Goal: Information Seeking & Learning: Check status

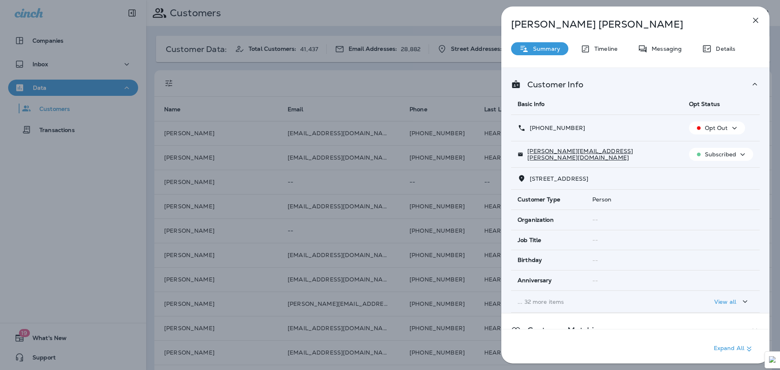
click at [756, 24] on icon "button" at bounding box center [755, 20] width 10 height 10
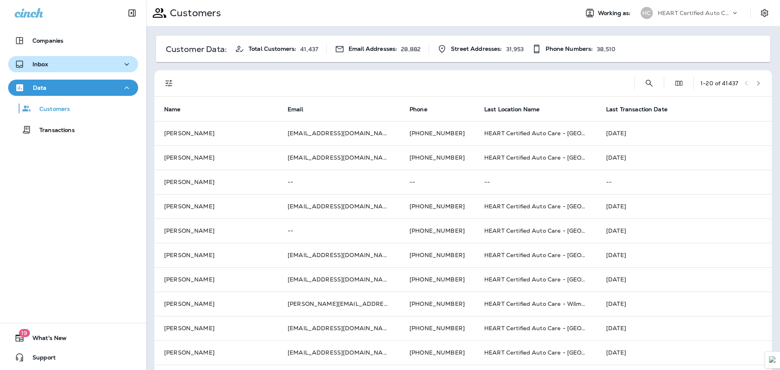
click at [55, 69] on div "Inbox" at bounding box center [73, 64] width 117 height 10
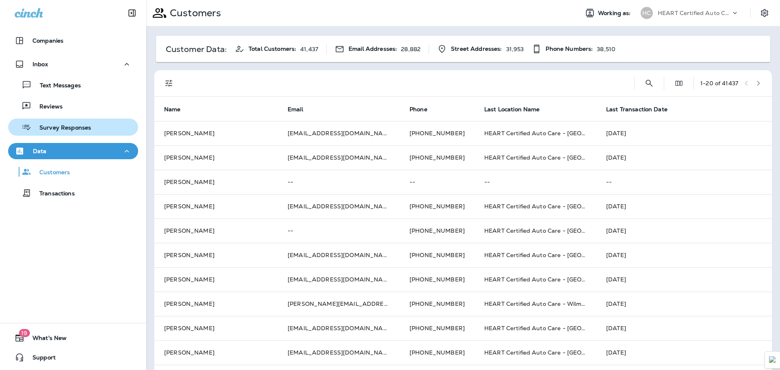
click at [63, 126] on p "Survey Responses" at bounding box center [61, 128] width 60 height 8
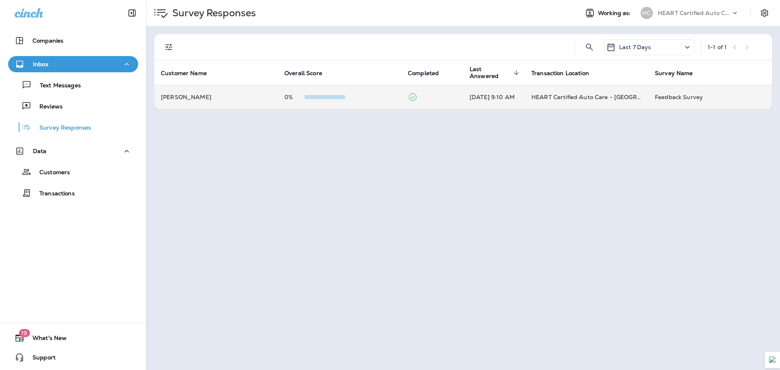
click at [215, 99] on td "[PERSON_NAME]" at bounding box center [215, 97] width 123 height 24
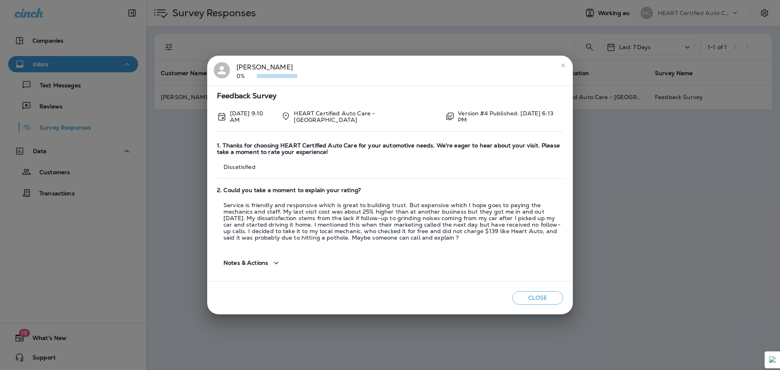
click at [279, 261] on icon "button" at bounding box center [276, 263] width 10 height 10
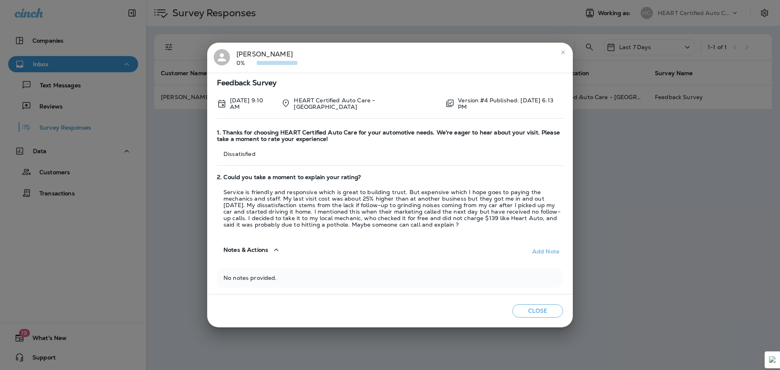
click at [257, 247] on span "Notes & Actions" at bounding box center [245, 249] width 45 height 7
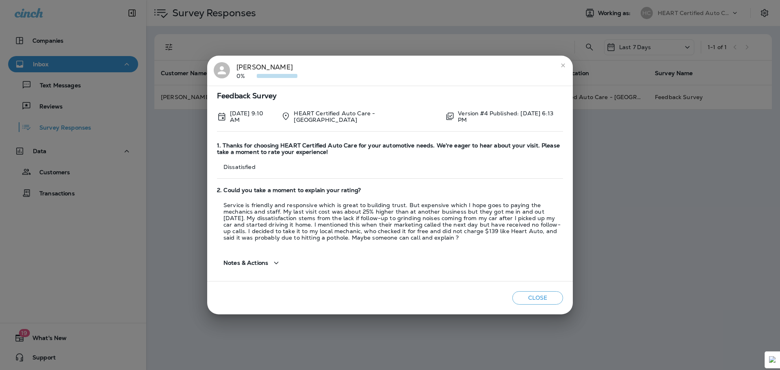
click at [534, 296] on button "Close" at bounding box center [537, 297] width 51 height 13
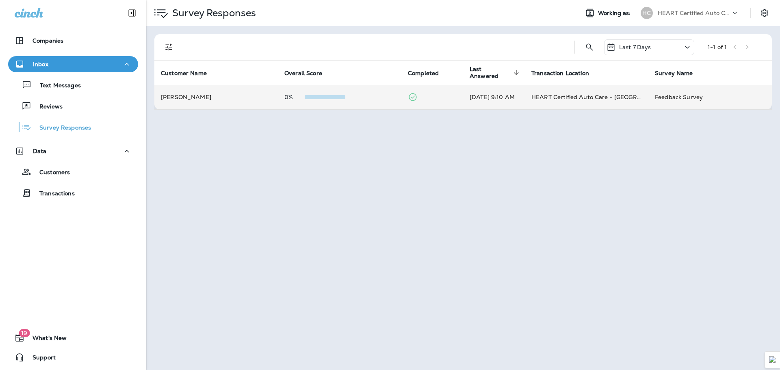
click at [463, 108] on td "[DATE] 9:10 AM" at bounding box center [494, 97] width 62 height 24
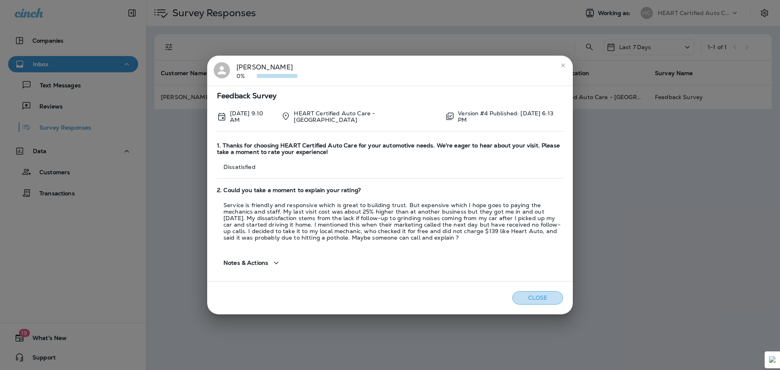
click at [538, 300] on button "Close" at bounding box center [537, 297] width 51 height 13
